Goal: Information Seeking & Learning: Learn about a topic

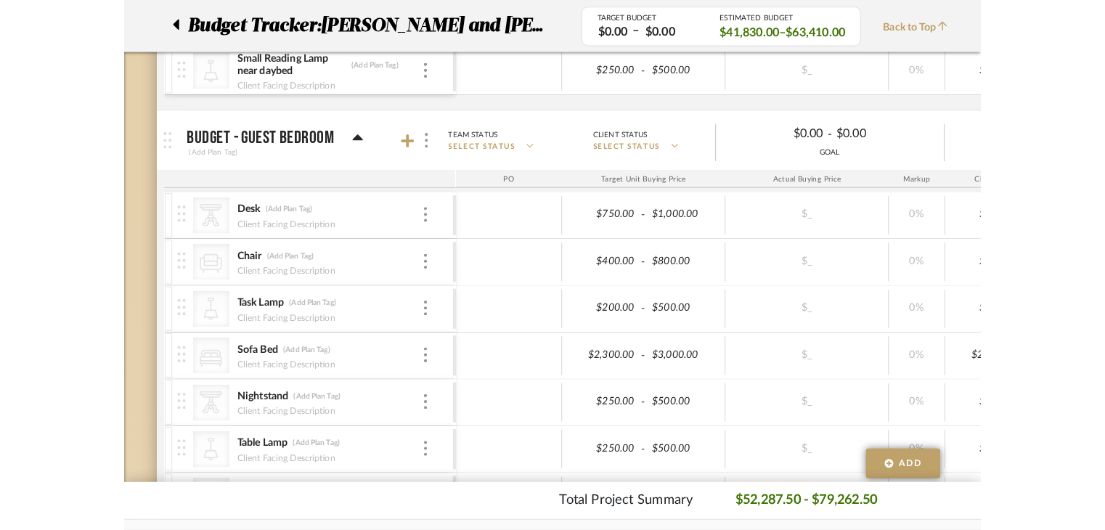
scroll to position [1778, 0]
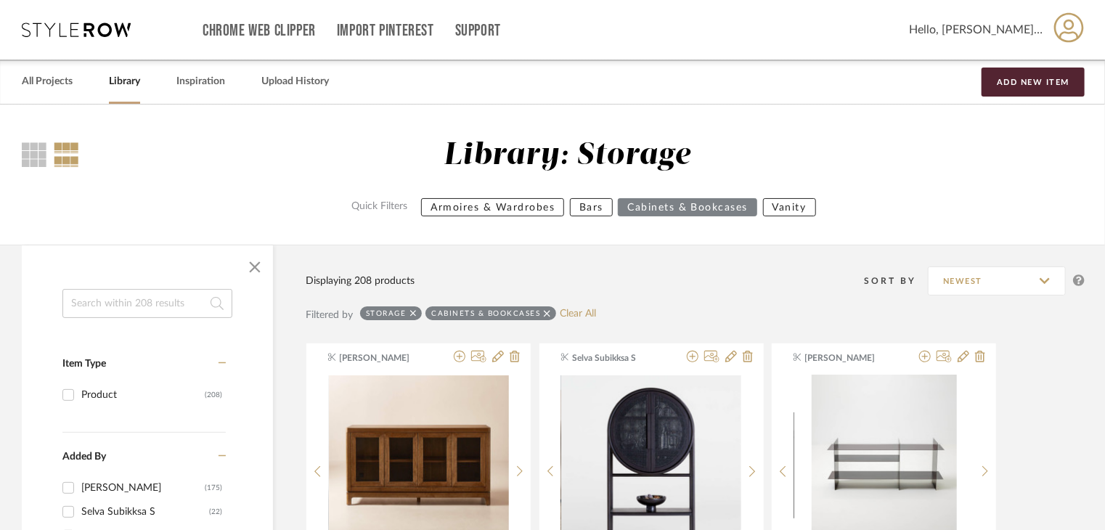
click at [184, 303] on input at bounding box center [147, 303] width 170 height 29
click at [409, 314] on div "Storage" at bounding box center [391, 313] width 62 height 14
click at [412, 314] on icon at bounding box center [413, 313] width 7 height 7
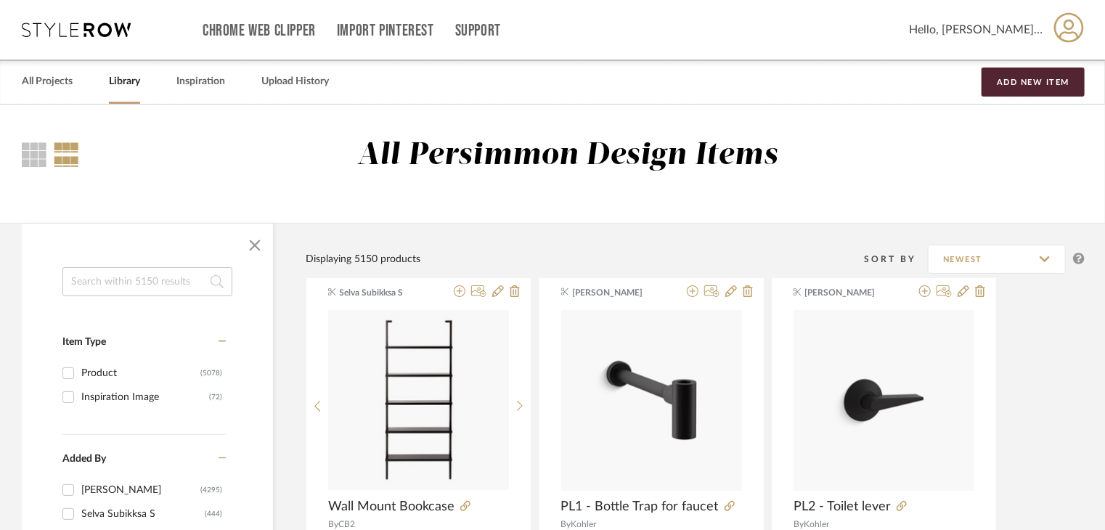
click at [204, 287] on input at bounding box center [147, 281] width 170 height 29
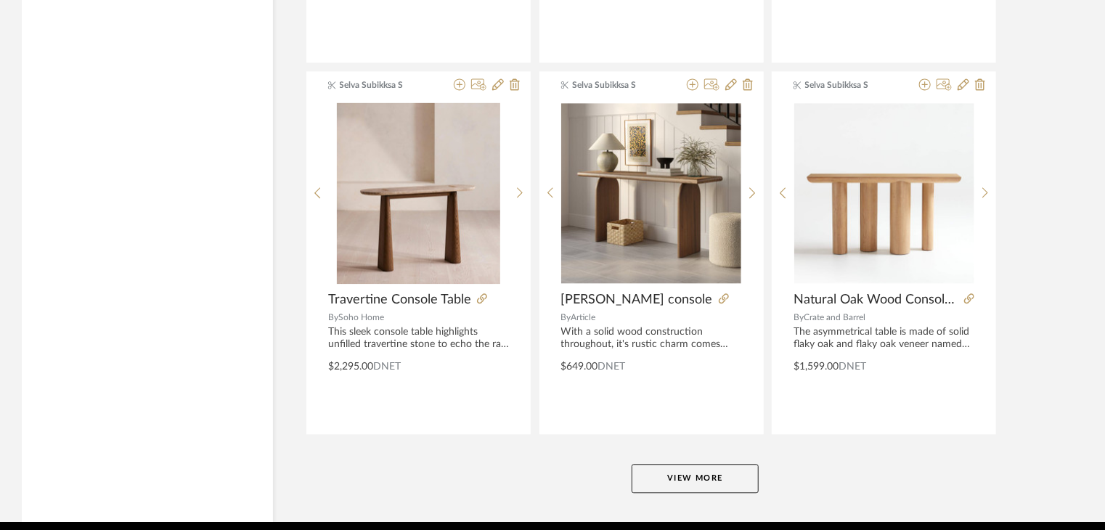
scroll to position [4389, 0]
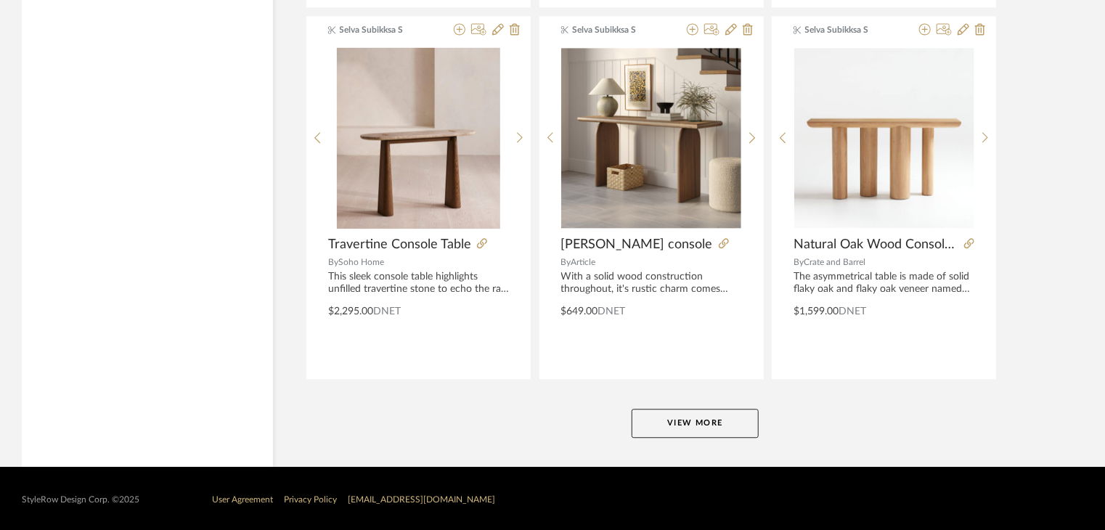
type input "desk"
click at [739, 421] on button "View More" at bounding box center [695, 423] width 127 height 29
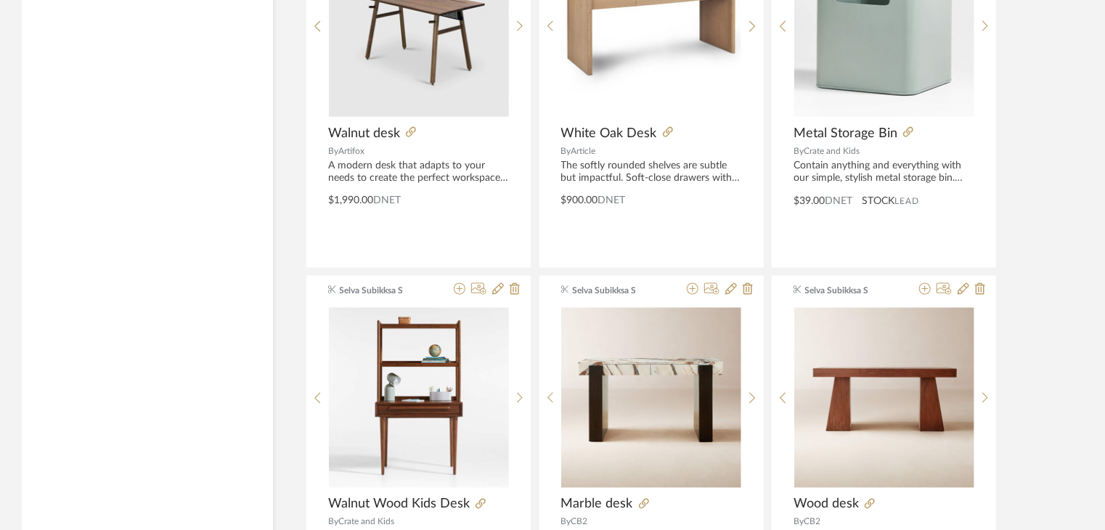
scroll to position [3954, 0]
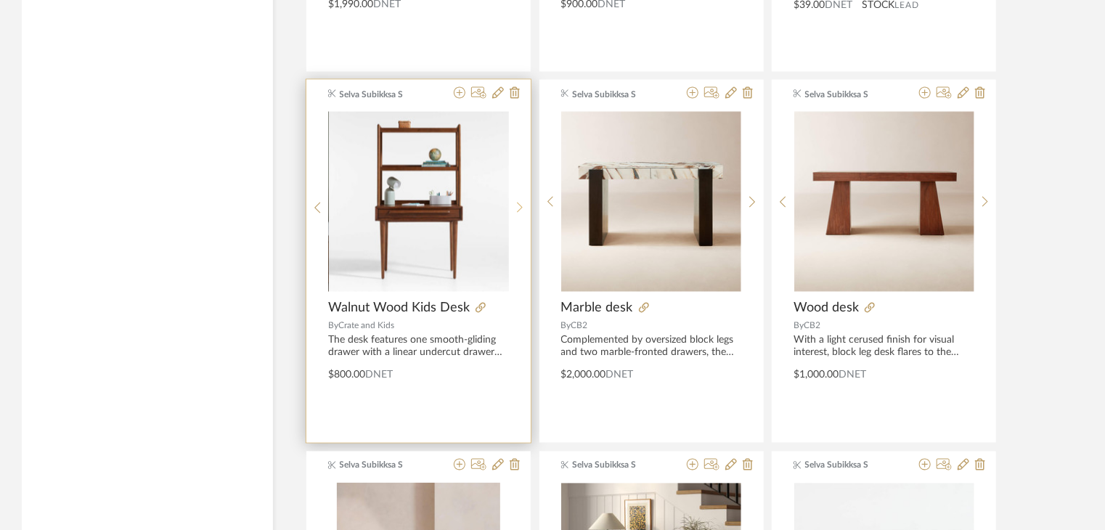
click at [517, 202] on icon at bounding box center [520, 208] width 7 height 12
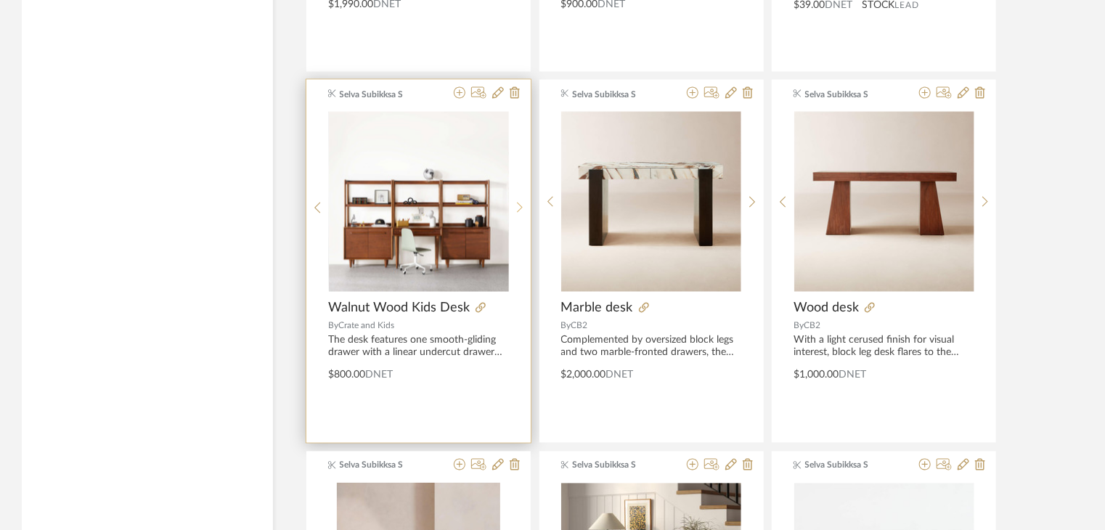
click at [517, 202] on icon at bounding box center [520, 208] width 7 height 12
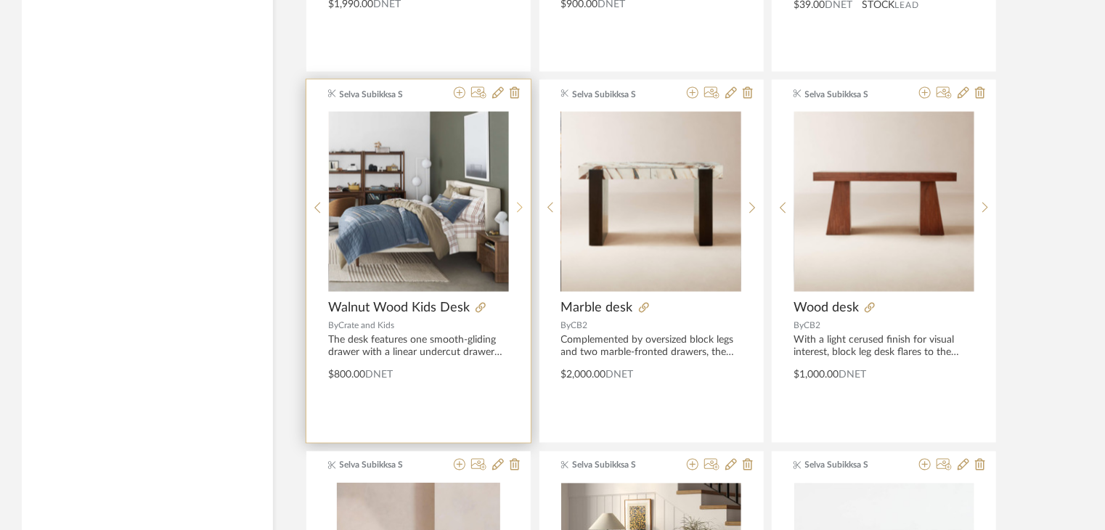
click at [522, 203] on icon at bounding box center [520, 208] width 7 height 12
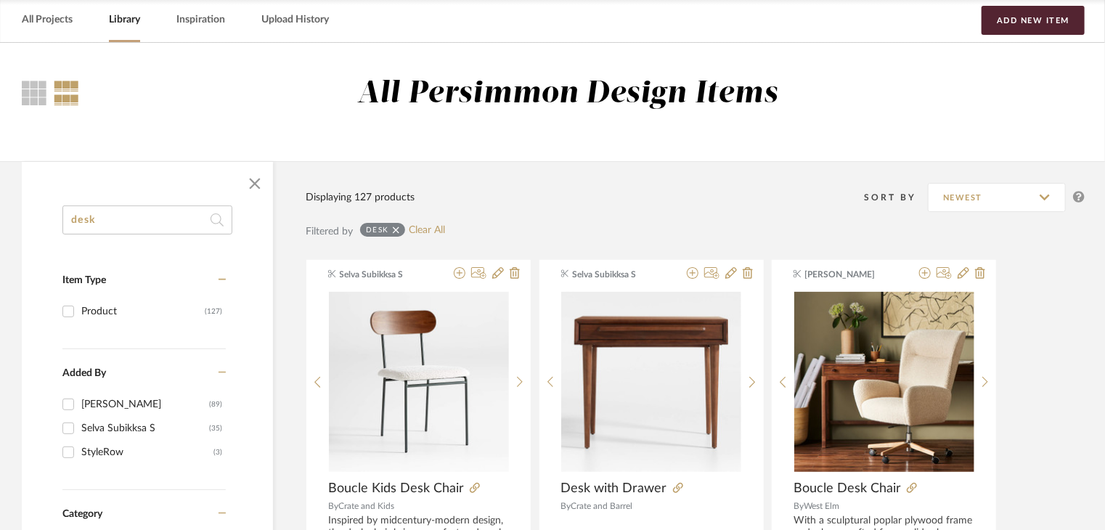
scroll to position [145, 0]
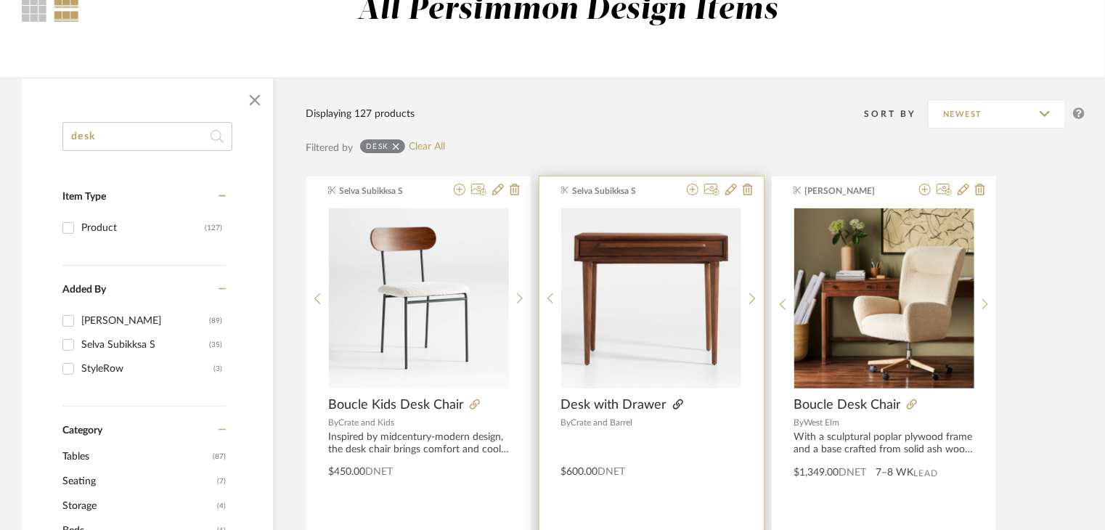
click at [673, 401] on icon at bounding box center [678, 404] width 10 height 10
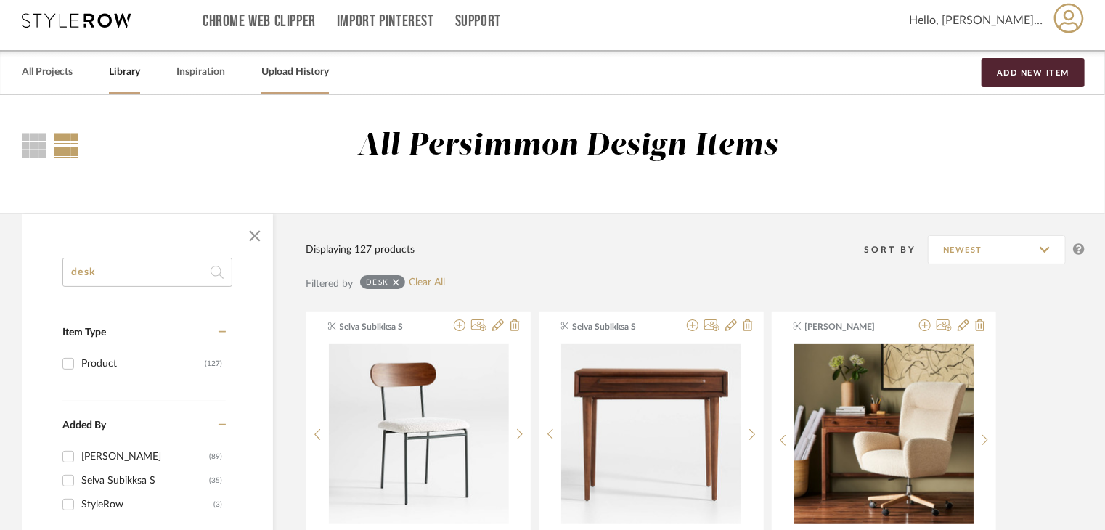
scroll to position [0, 0]
